Goal: Transaction & Acquisition: Purchase product/service

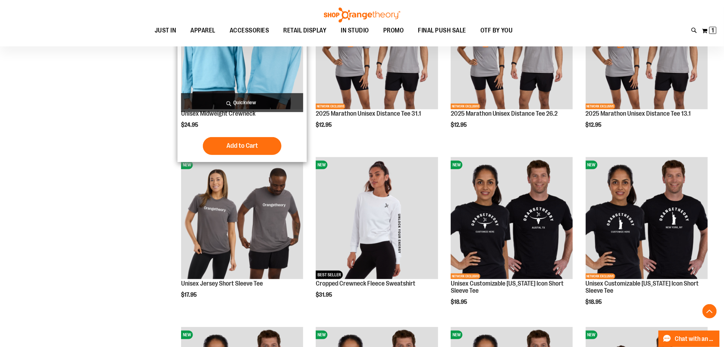
scroll to position [2874, 0]
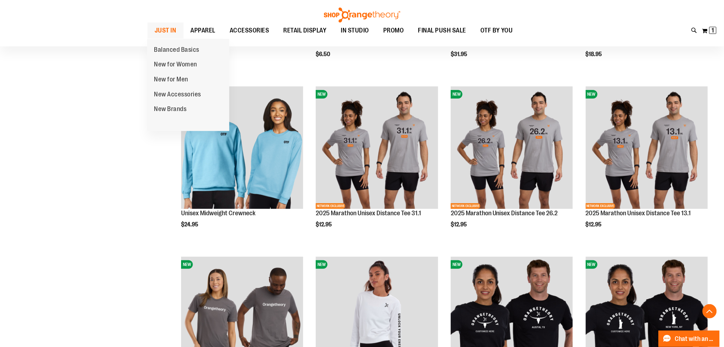
click at [169, 31] on span "JUST IN" at bounding box center [166, 31] width 22 height 16
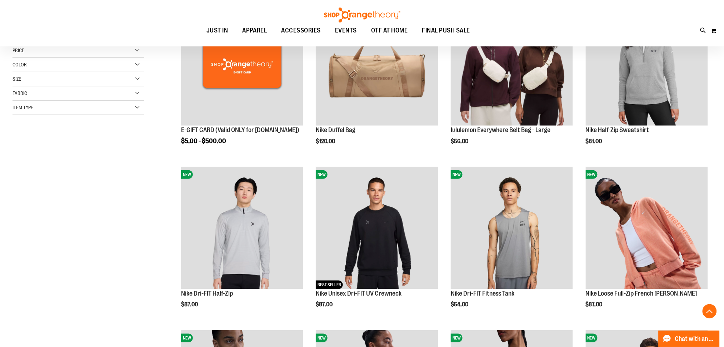
scroll to position [238, 0]
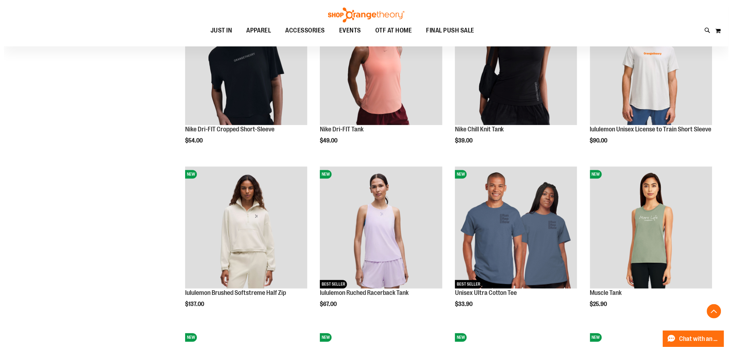
scroll to position [476, 0]
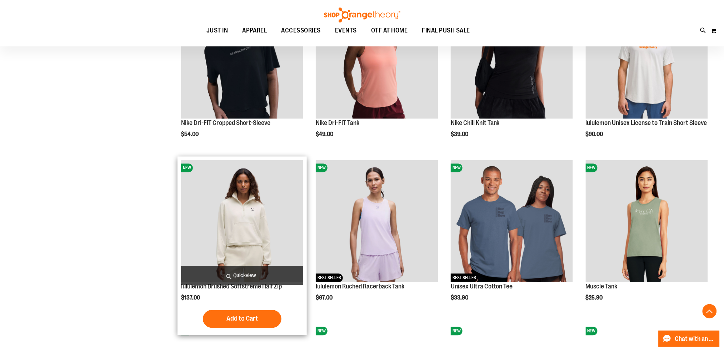
type input "**********"
click at [247, 277] on span "Quickview" at bounding box center [242, 276] width 122 height 19
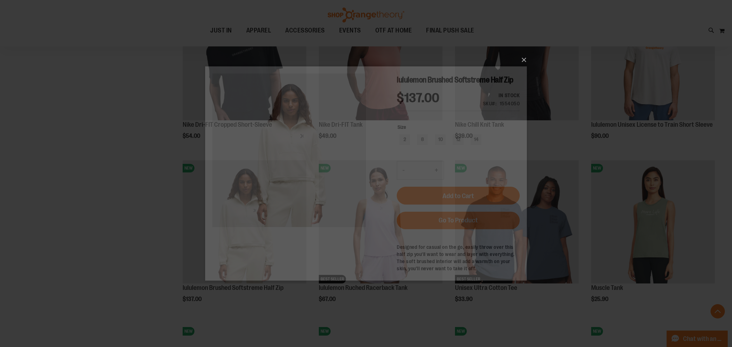
scroll to position [0, 0]
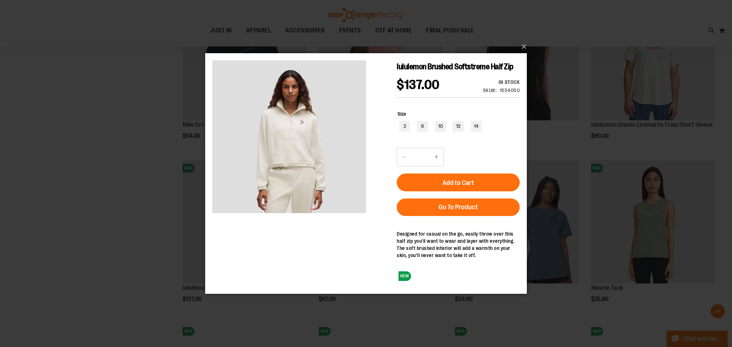
click at [172, 217] on div "×" at bounding box center [366, 173] width 732 height 347
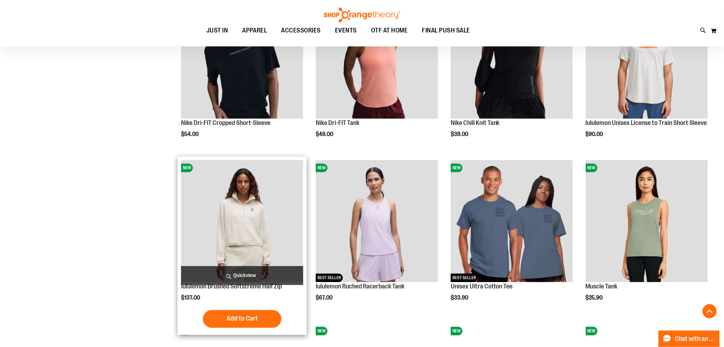
click at [249, 271] on span "Quickview" at bounding box center [242, 276] width 122 height 19
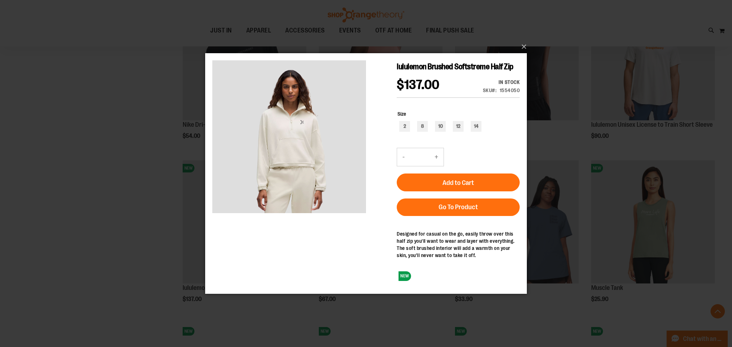
click at [124, 241] on div "×" at bounding box center [366, 173] width 732 height 347
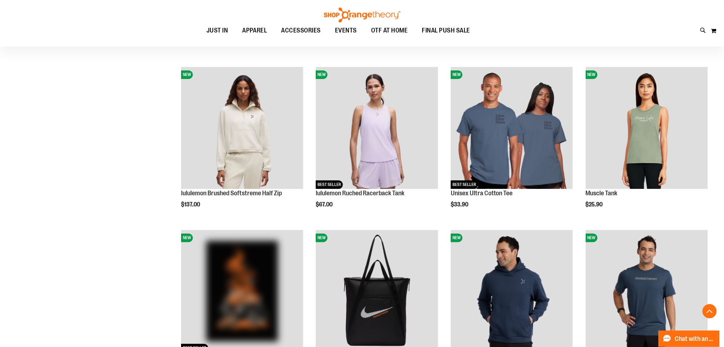
scroll to position [667, 0]
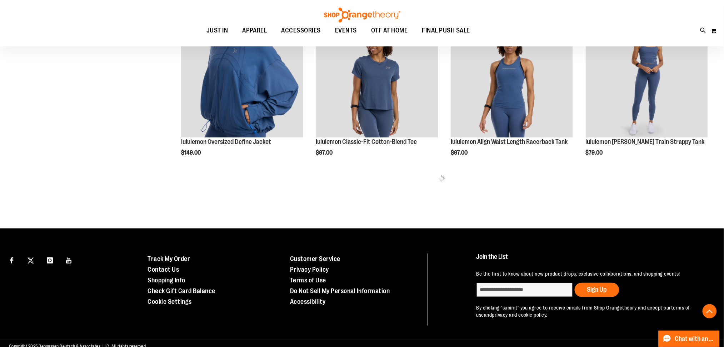
scroll to position [952, 0]
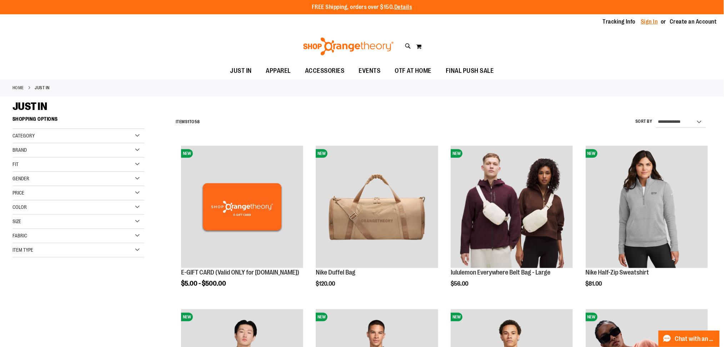
click at [650, 19] on link "Sign In" at bounding box center [650, 22] width 17 height 8
